Goal: Information Seeking & Learning: Check status

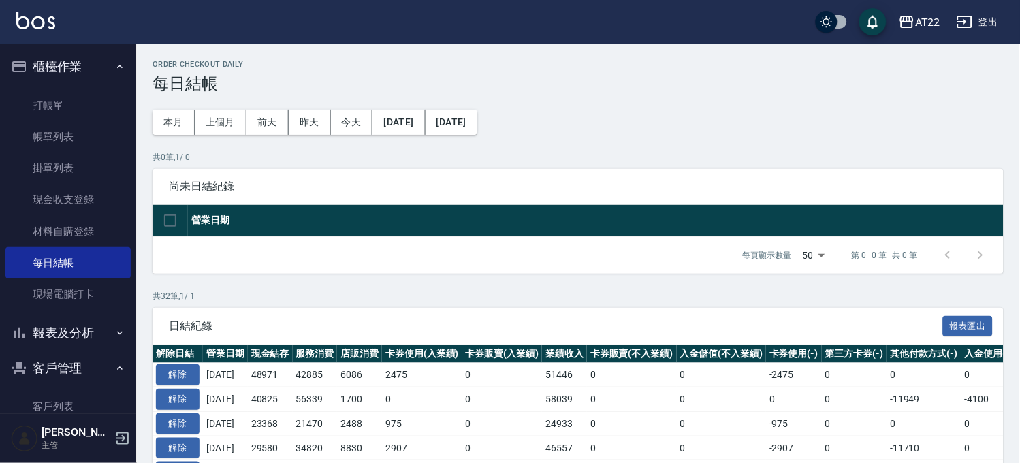
click at [58, 332] on button "報表及分析" at bounding box center [67, 332] width 125 height 35
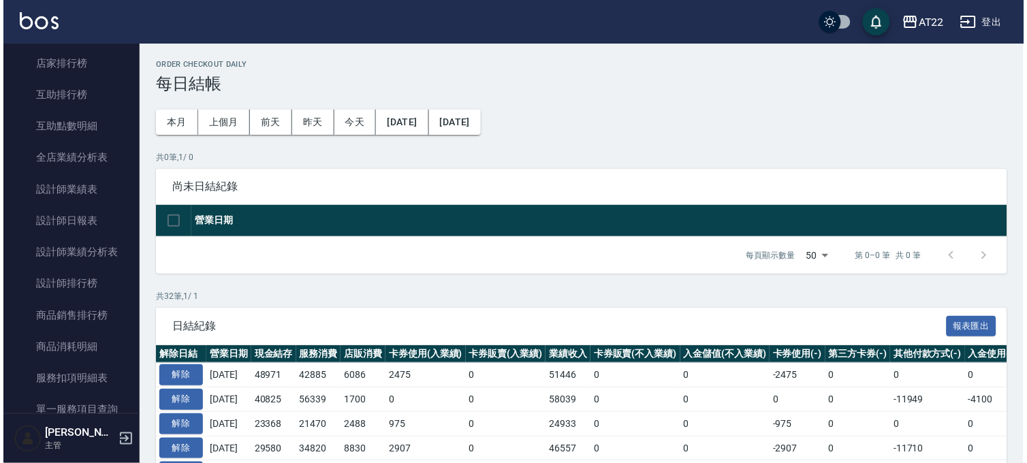
scroll to position [529, 0]
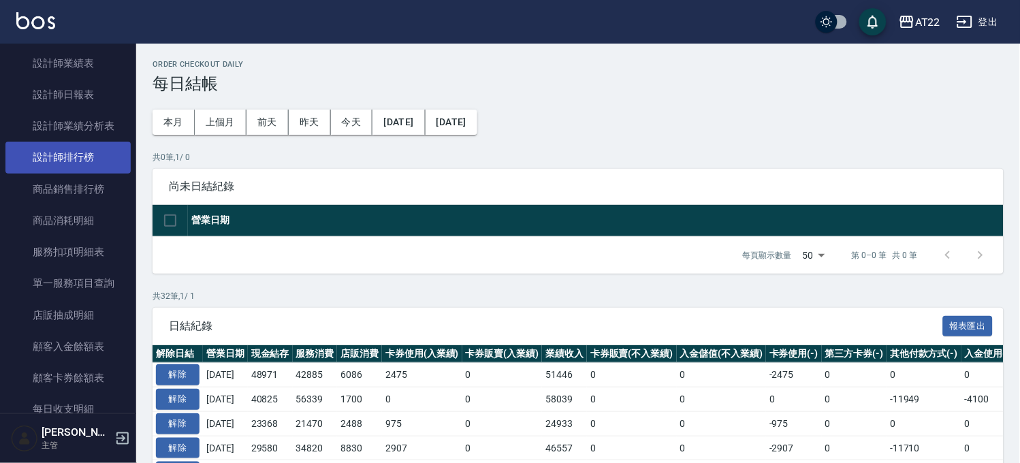
click at [96, 151] on link "設計師排行榜" at bounding box center [67, 157] width 125 height 31
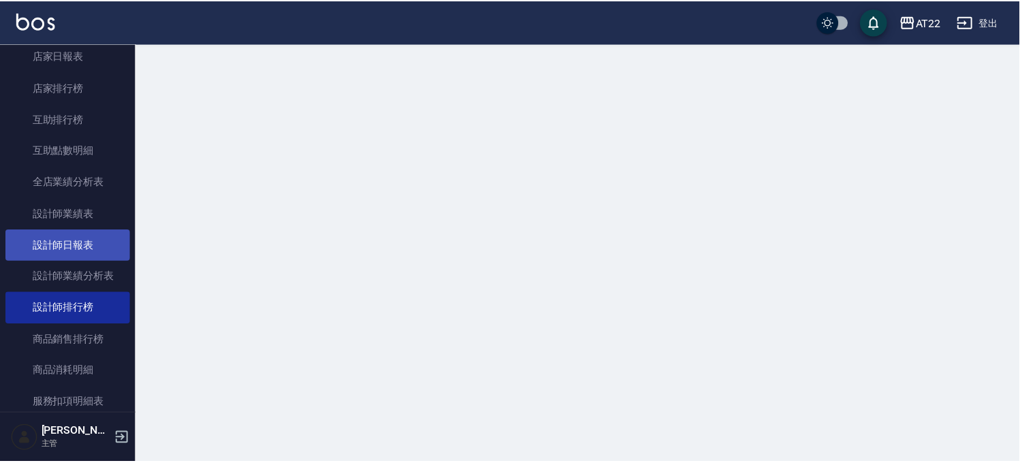
scroll to position [378, 0]
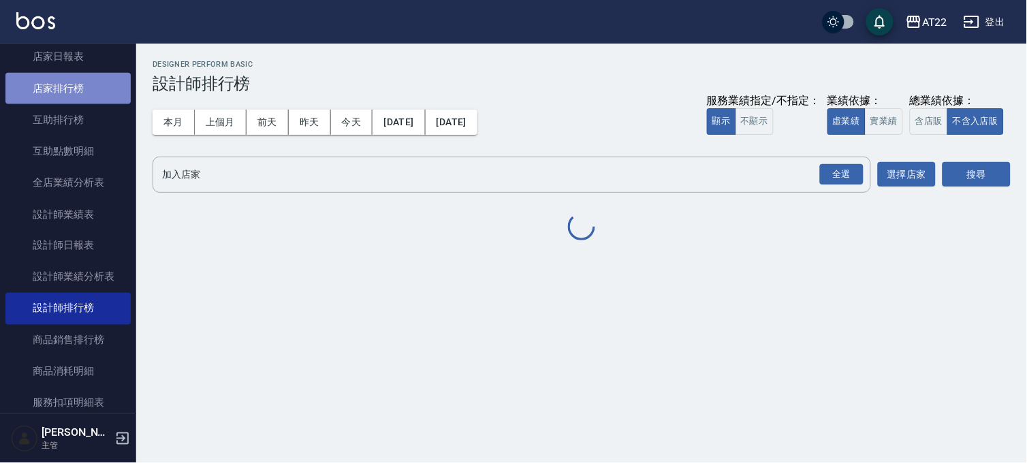
click at [101, 99] on link "店家排行榜" at bounding box center [67, 88] width 125 height 31
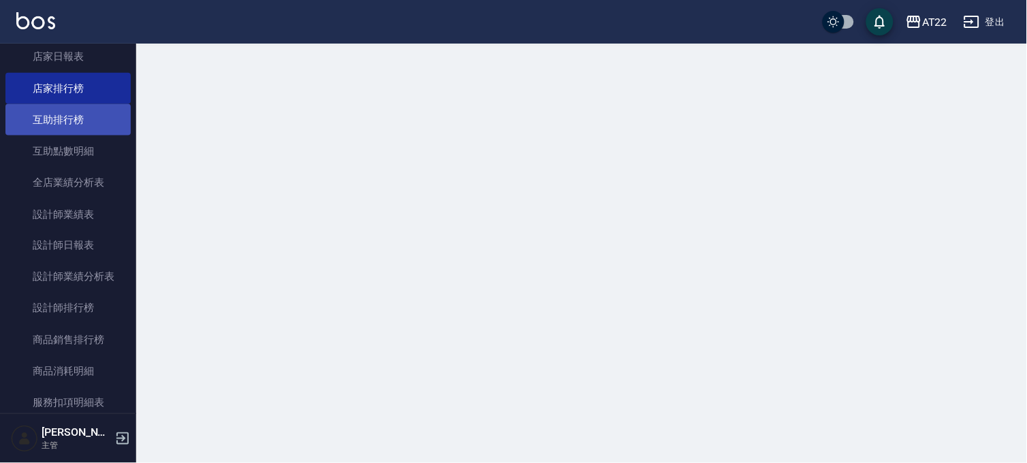
click at [99, 108] on link "互助排行榜" at bounding box center [67, 119] width 125 height 31
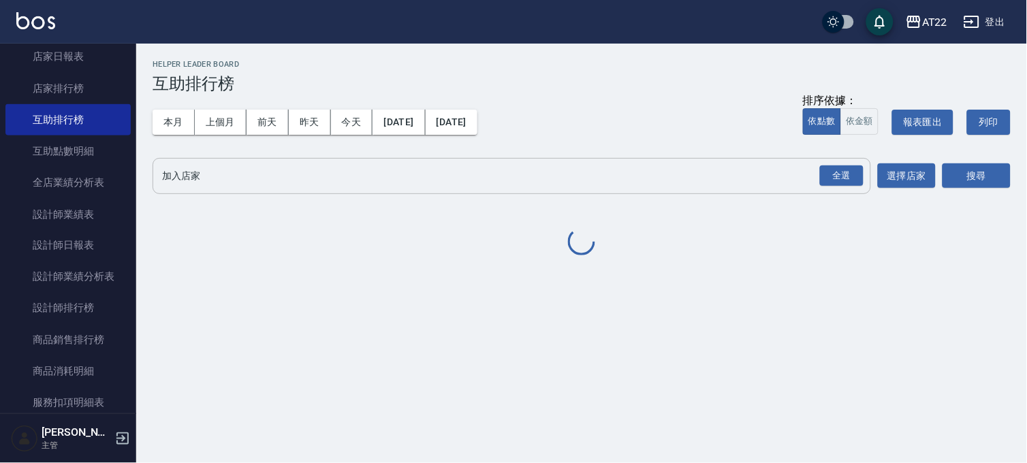
click at [841, 164] on button "全選" at bounding box center [841, 176] width 49 height 27
click at [849, 166] on div "全選" at bounding box center [842, 176] width 44 height 21
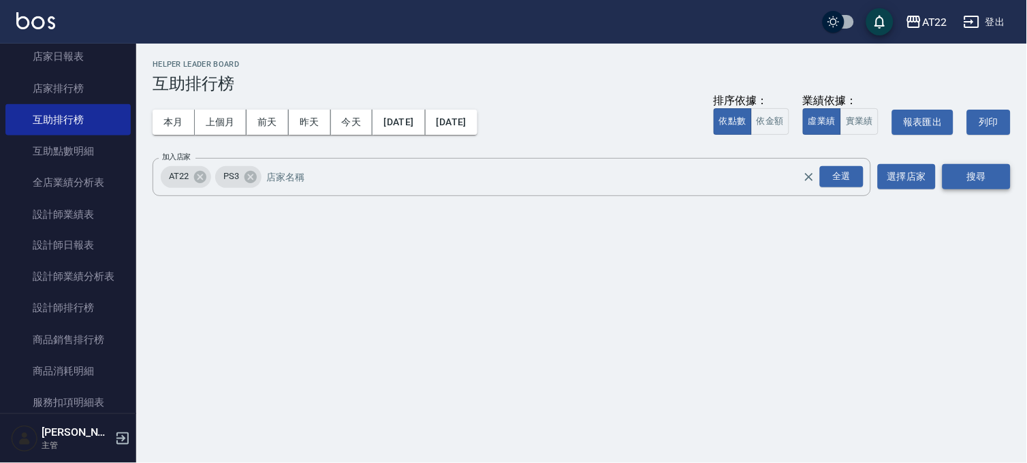
click at [965, 174] on button "搜尋" at bounding box center [977, 176] width 68 height 25
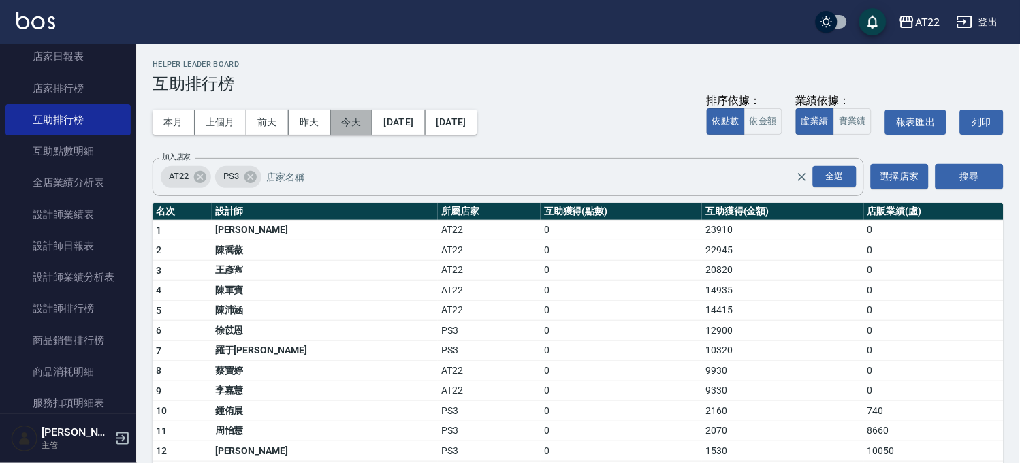
click at [362, 129] on button "今天" at bounding box center [352, 122] width 42 height 25
